Goal: Find specific page/section: Find specific page/section

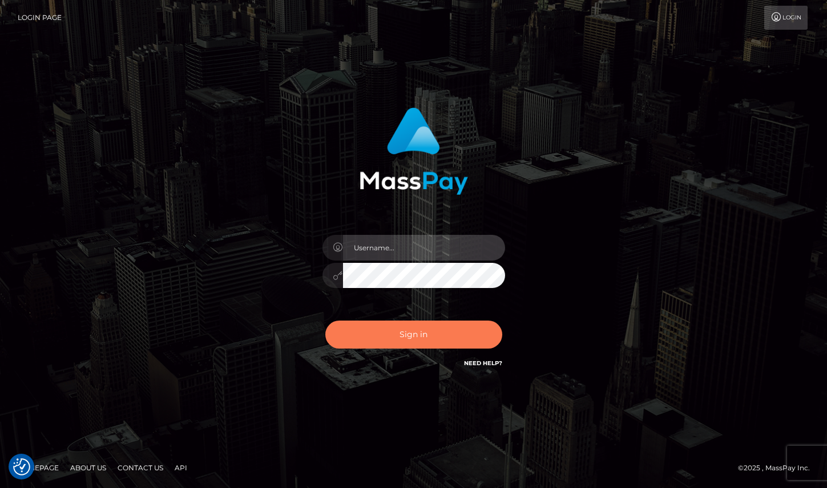
type input "maddie.whop"
click at [434, 322] on button "Sign in" at bounding box center [413, 334] width 177 height 28
type input "maddie.whop"
click at [431, 330] on button "Sign in" at bounding box center [413, 334] width 177 height 28
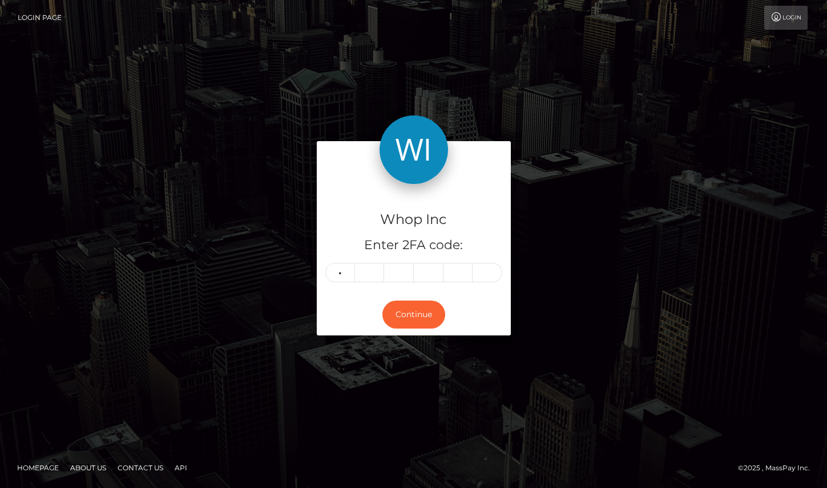
type input "0"
type input "4"
type input "0"
type input "8"
type input "3"
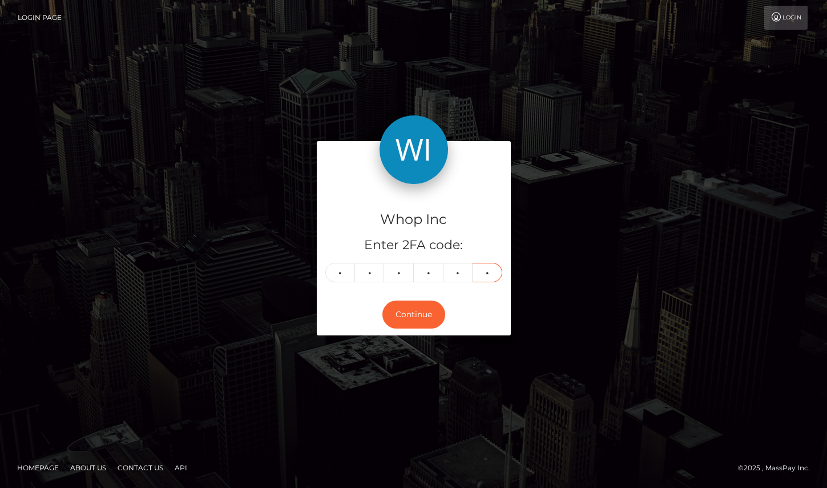
type input "5"
click at [403, 329] on div "Continue" at bounding box center [414, 314] width 194 height 42
click at [406, 315] on button "Continue" at bounding box center [414, 314] width 63 height 28
click at [438, 305] on button "Continue" at bounding box center [414, 314] width 63 height 28
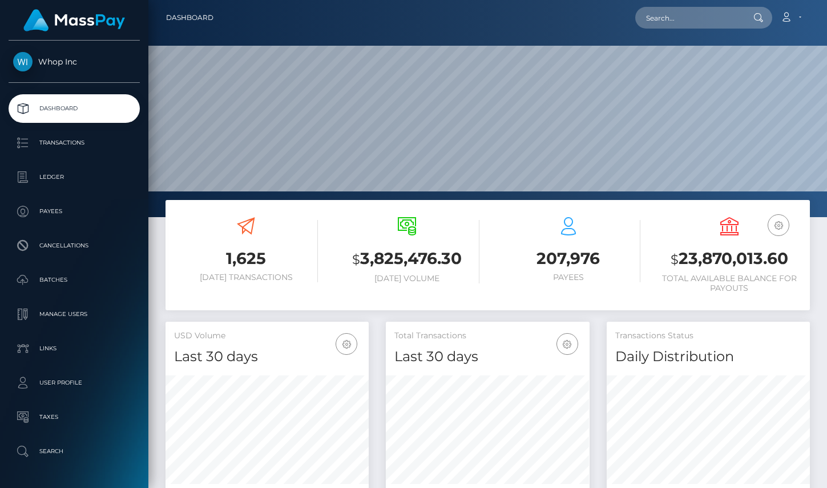
scroll to position [202, 203]
click at [724, 13] on input "text" at bounding box center [688, 18] width 107 height 22
paste input "animalmagic09as@gmail.com"
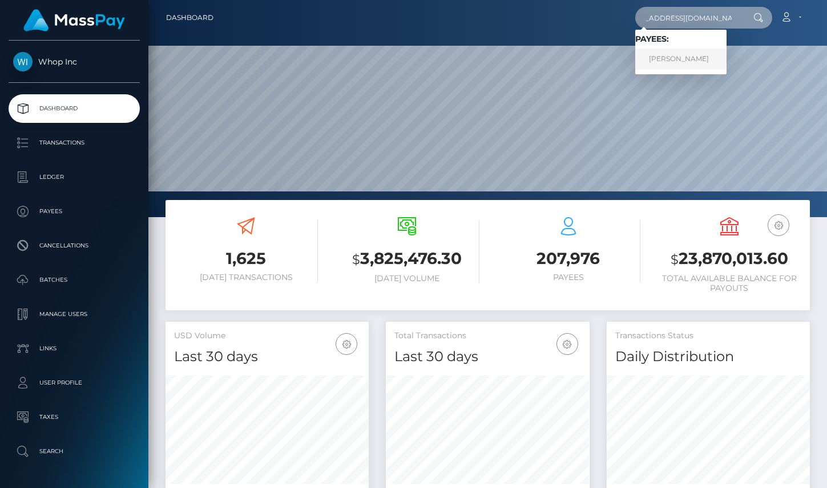
type input "[EMAIL_ADDRESS][DOMAIN_NAME]"
click at [707, 54] on link "[PERSON_NAME]" at bounding box center [680, 59] width 91 height 21
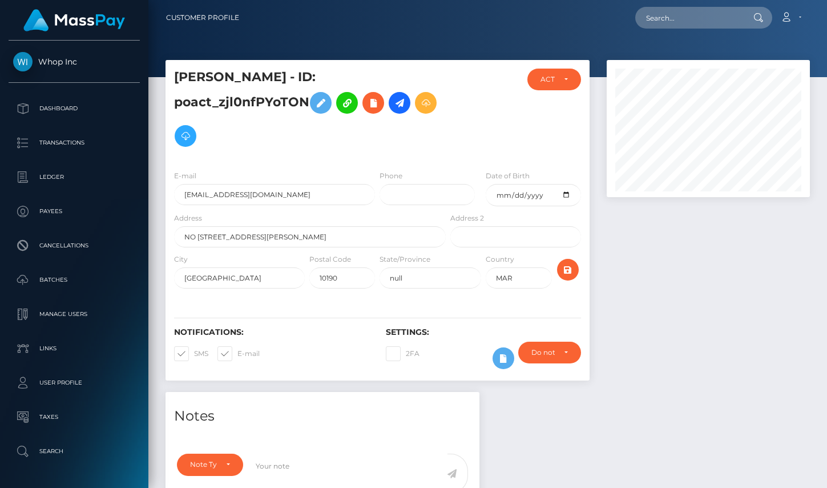
scroll to position [137, 203]
drag, startPoint x: 307, startPoint y: 73, endPoint x: 159, endPoint y: 73, distance: 147.9
click at [159, 73] on div "[PERSON_NAME] - ID: poact_zjl0nfPYoTON CLOSED ACTIVE" at bounding box center [377, 226] width 441 height 332
copy h5 "[PERSON_NAME]"
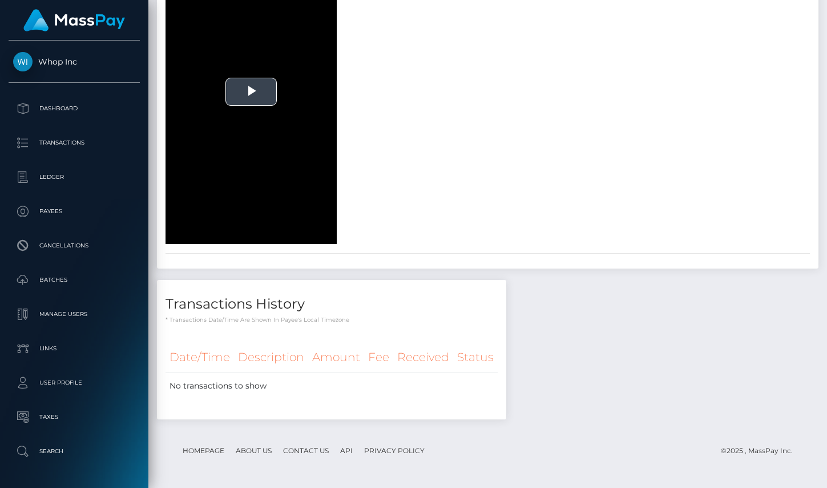
scroll to position [2168, 0]
click at [251, 92] on span "Video Player" at bounding box center [251, 92] width 0 height 0
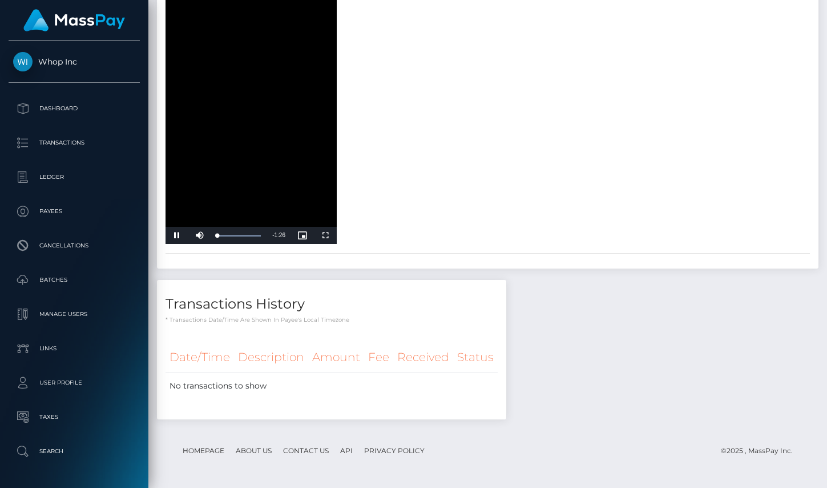
scroll to position [2056, 0]
drag, startPoint x: 224, startPoint y: 351, endPoint x: 244, endPoint y: 349, distance: 20.0
click at [243, 244] on div "Loaded : 100.00% 0:43 0:42" at bounding box center [238, 235] width 55 height 17
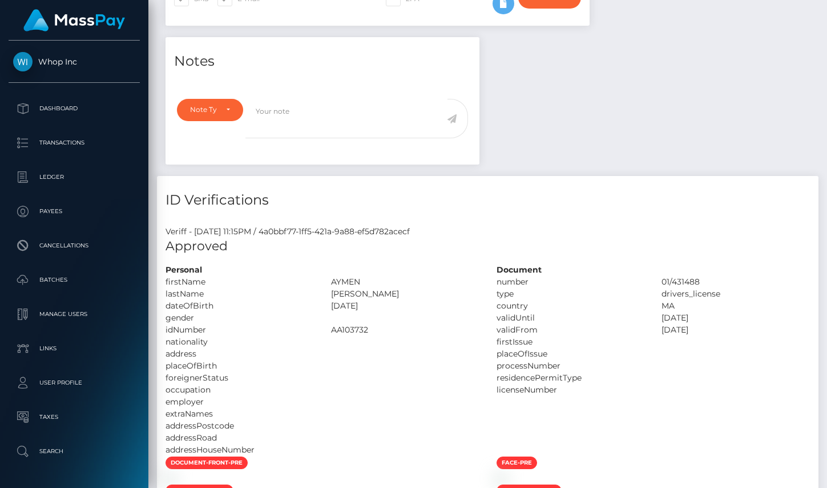
scroll to position [364, 0]
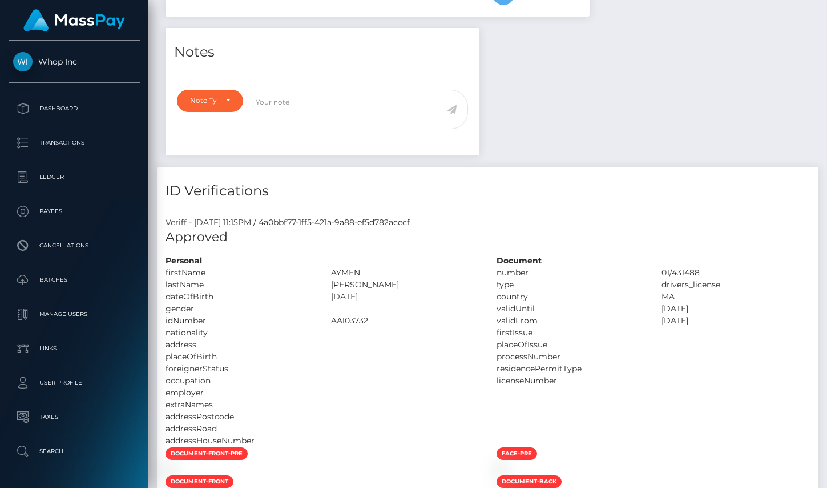
drag, startPoint x: 373, startPoint y: 297, endPoint x: 323, endPoint y: 297, distance: 50.8
click at [323, 297] on div "[DATE]" at bounding box center [406, 297] width 166 height 12
copy div "[DATE]"
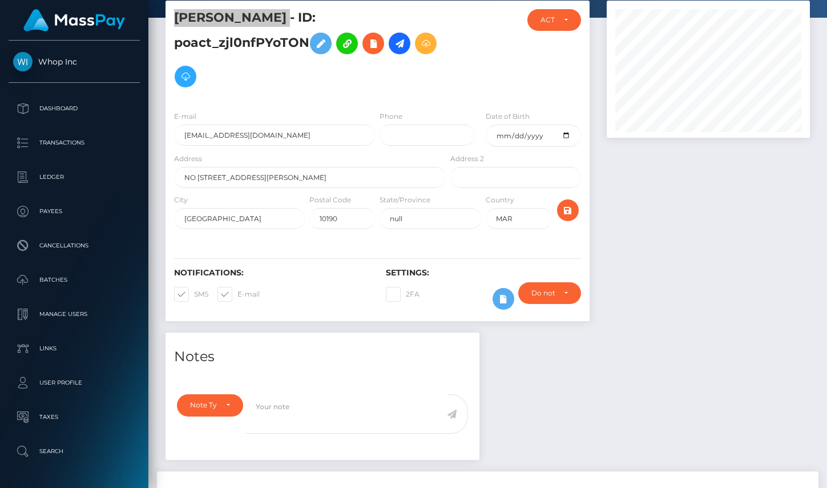
scroll to position [51, 0]
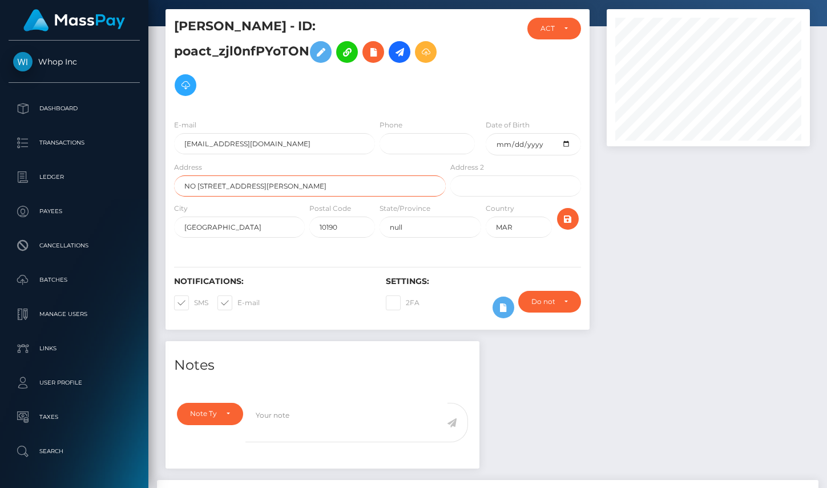
drag, startPoint x: 315, startPoint y: 190, endPoint x: 164, endPoint y: 184, distance: 150.3
click at [164, 184] on div "AYMEN BENSELLAM - ID: poact_zjl0nfPYoTON CLOSED ACTIVE" at bounding box center [377, 175] width 441 height 332
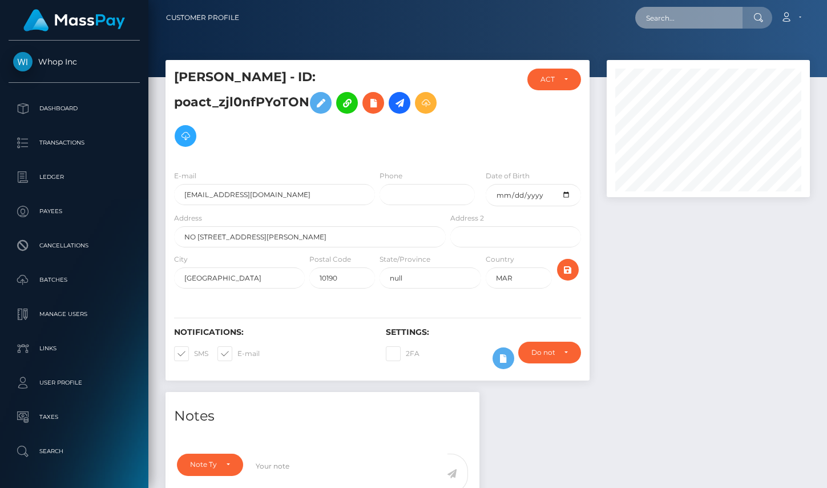
click at [660, 21] on input "text" at bounding box center [688, 18] width 107 height 22
paste input "[EMAIL_ADDRESS][DOMAIN_NAME]"
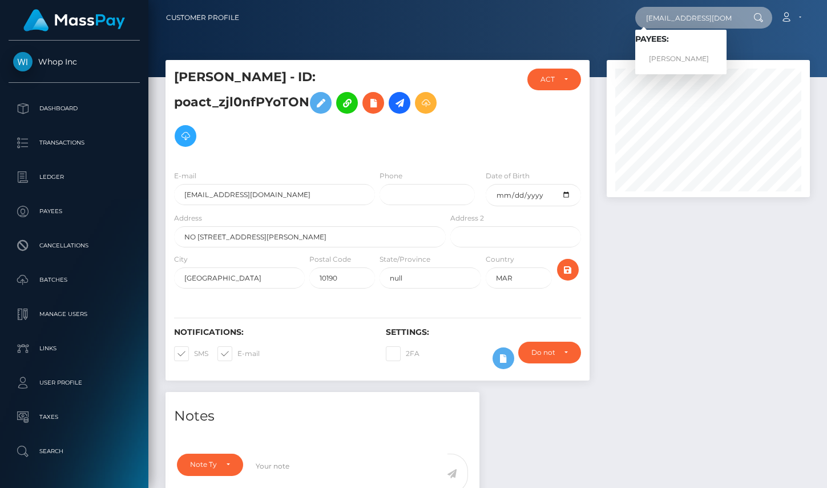
type input "[EMAIL_ADDRESS][DOMAIN_NAME]"
click at [706, 53] on link "AYMEN BENSELLAM" at bounding box center [680, 59] width 91 height 21
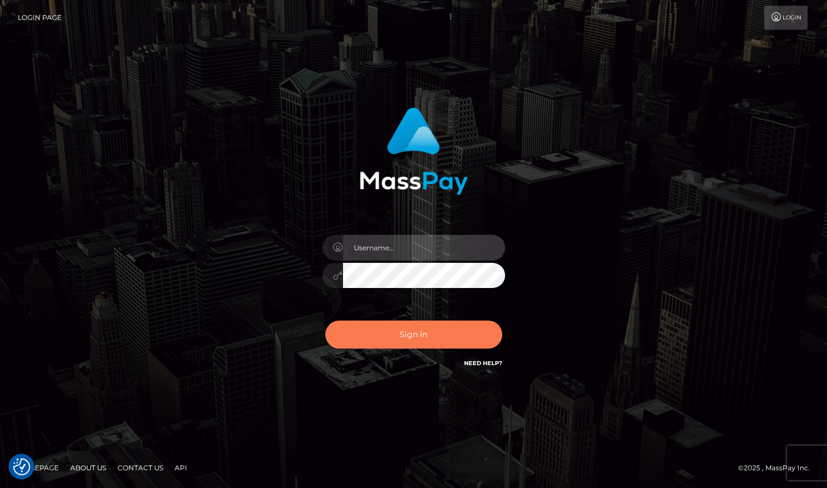
type input "maddie.whop"
click at [453, 329] on button "Sign in" at bounding box center [413, 334] width 177 height 28
type input "maddie.whop"
click at [452, 330] on button "Sign in" at bounding box center [413, 334] width 177 height 28
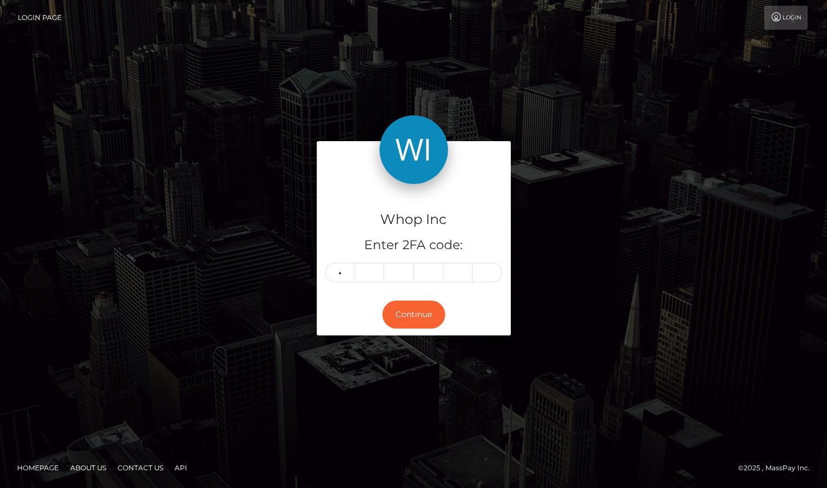
type input "0"
type input "9"
type input "0"
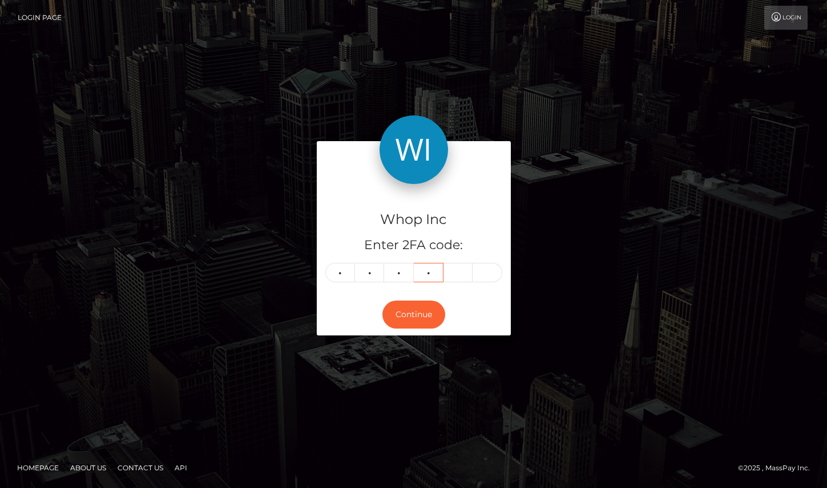
type input "4"
type input "5"
type input "6"
click at [416, 299] on div "Continue" at bounding box center [414, 314] width 194 height 42
click at [416, 304] on button "Continue" at bounding box center [414, 314] width 63 height 28
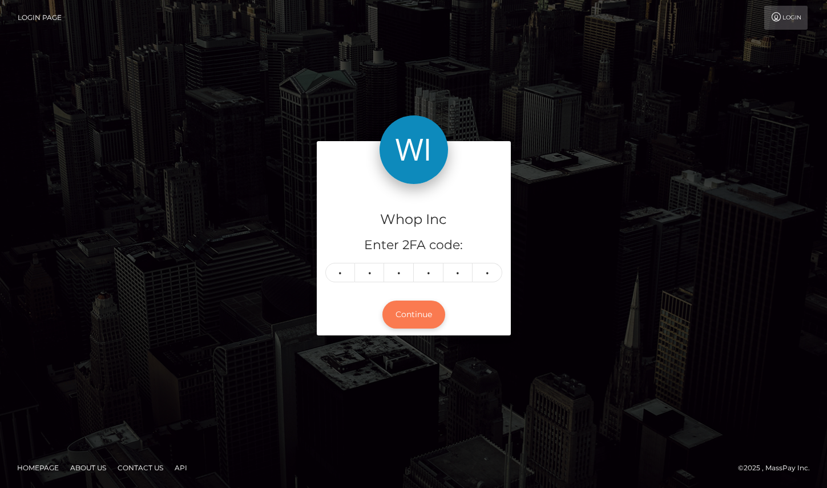
click at [417, 312] on button "Continue" at bounding box center [414, 314] width 63 height 28
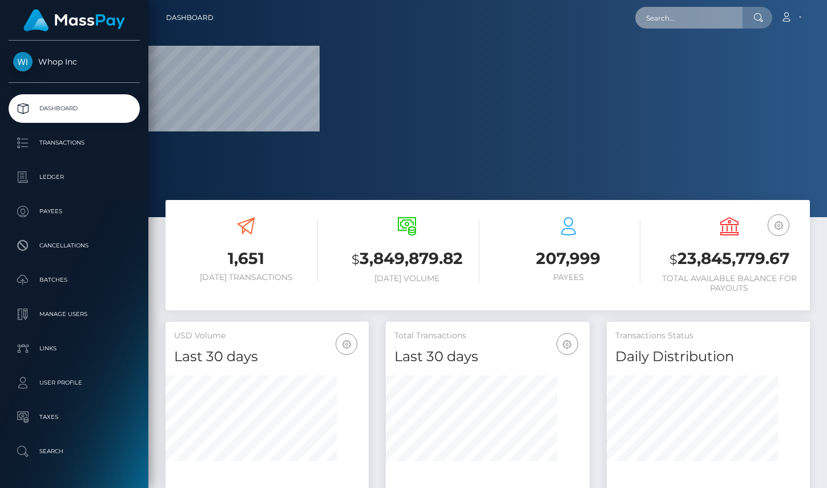
click at [697, 22] on input "text" at bounding box center [688, 18] width 107 height 22
paste input "elfahdibrahim91@gmail.com"
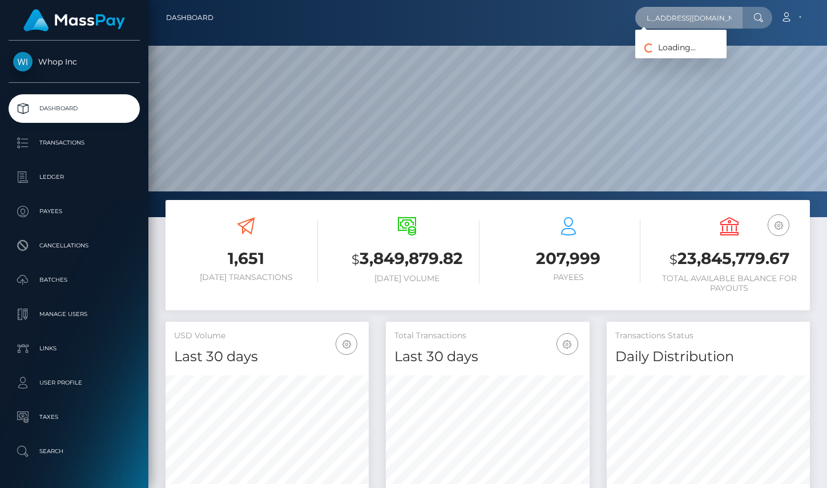
scroll to position [202, 203]
type input "elfahdibrahim91@gmail.com"
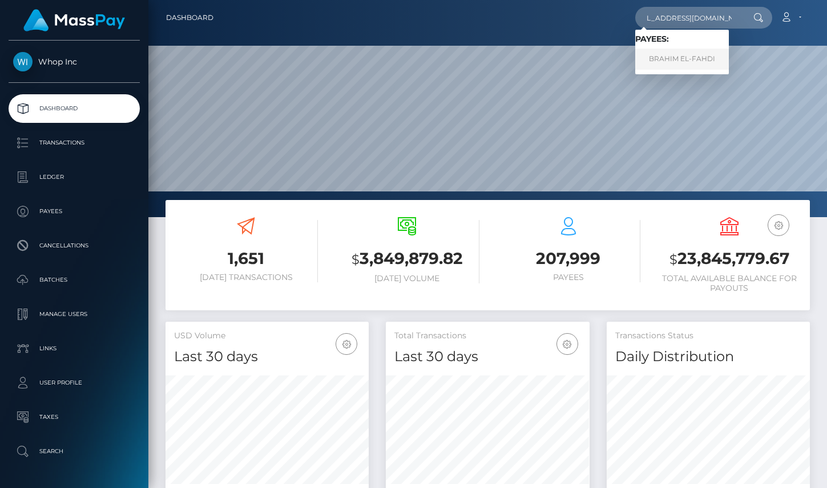
scroll to position [0, 0]
click at [695, 55] on link "BRAHIM EL-FAHDI" at bounding box center [682, 59] width 94 height 21
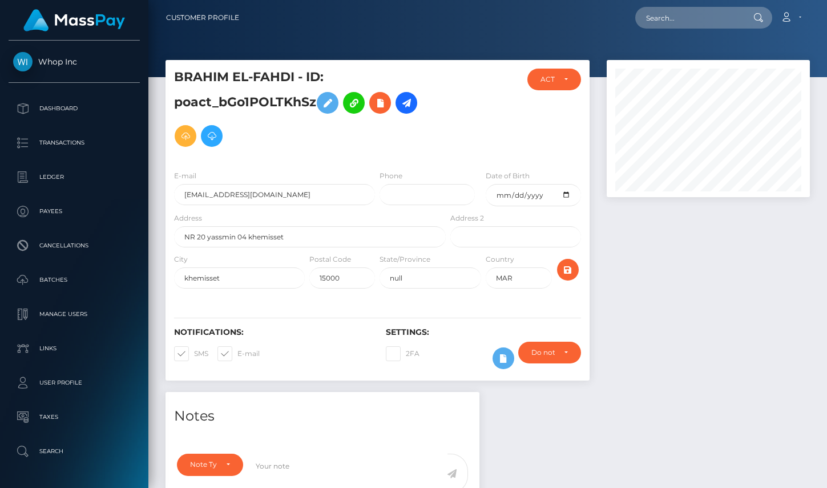
scroll to position [137, 203]
drag, startPoint x: 295, startPoint y: 77, endPoint x: 173, endPoint y: 76, distance: 121.6
click at [173, 76] on div "BRAHIM EL-FAHDI - ID: poact_bGo1POLTKhSz" at bounding box center [307, 115] width 283 height 92
copy h5 "BRAHIM EL-FAHDI"
click at [678, 11] on input "text" at bounding box center [688, 18] width 107 height 22
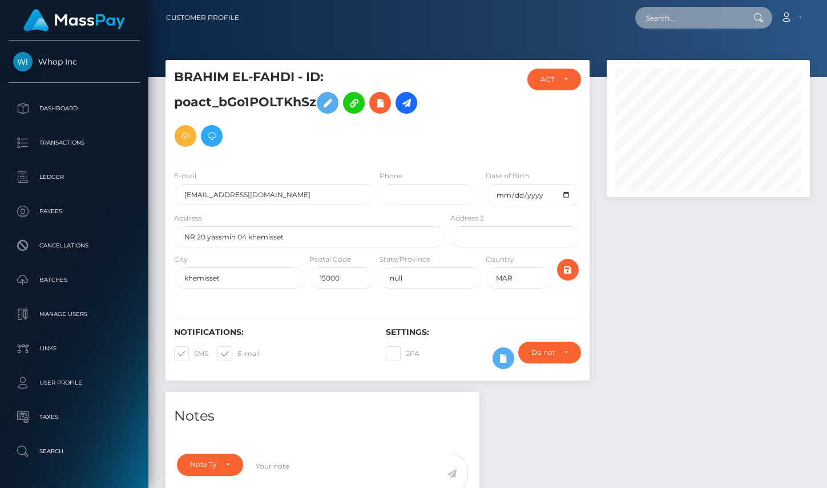
paste input "user_q4Xp0ZWhsZF2f"
type input "user_q4Xp0ZWhsZF2f"
paste input "[EMAIL_ADDRESS][DOMAIN_NAME]"
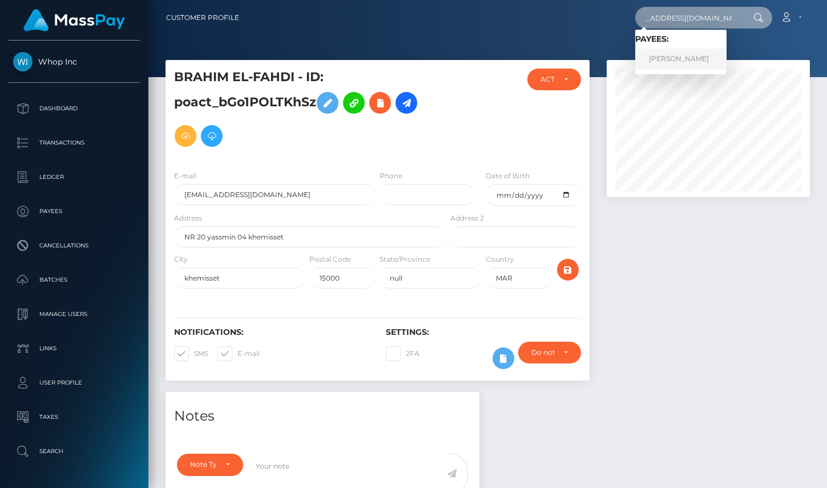
type input "[EMAIL_ADDRESS][DOMAIN_NAME]"
click at [704, 65] on link "[PERSON_NAME]" at bounding box center [680, 59] width 91 height 21
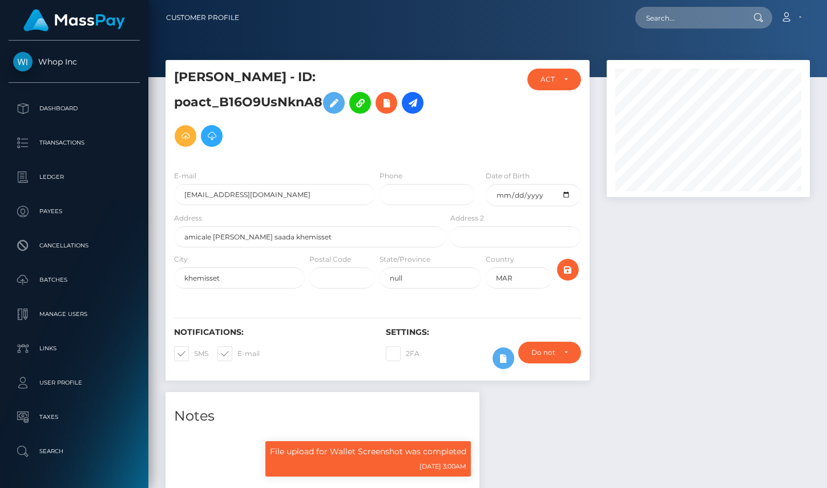
scroll to position [137, 203]
